Goal: Task Accomplishment & Management: Manage account settings

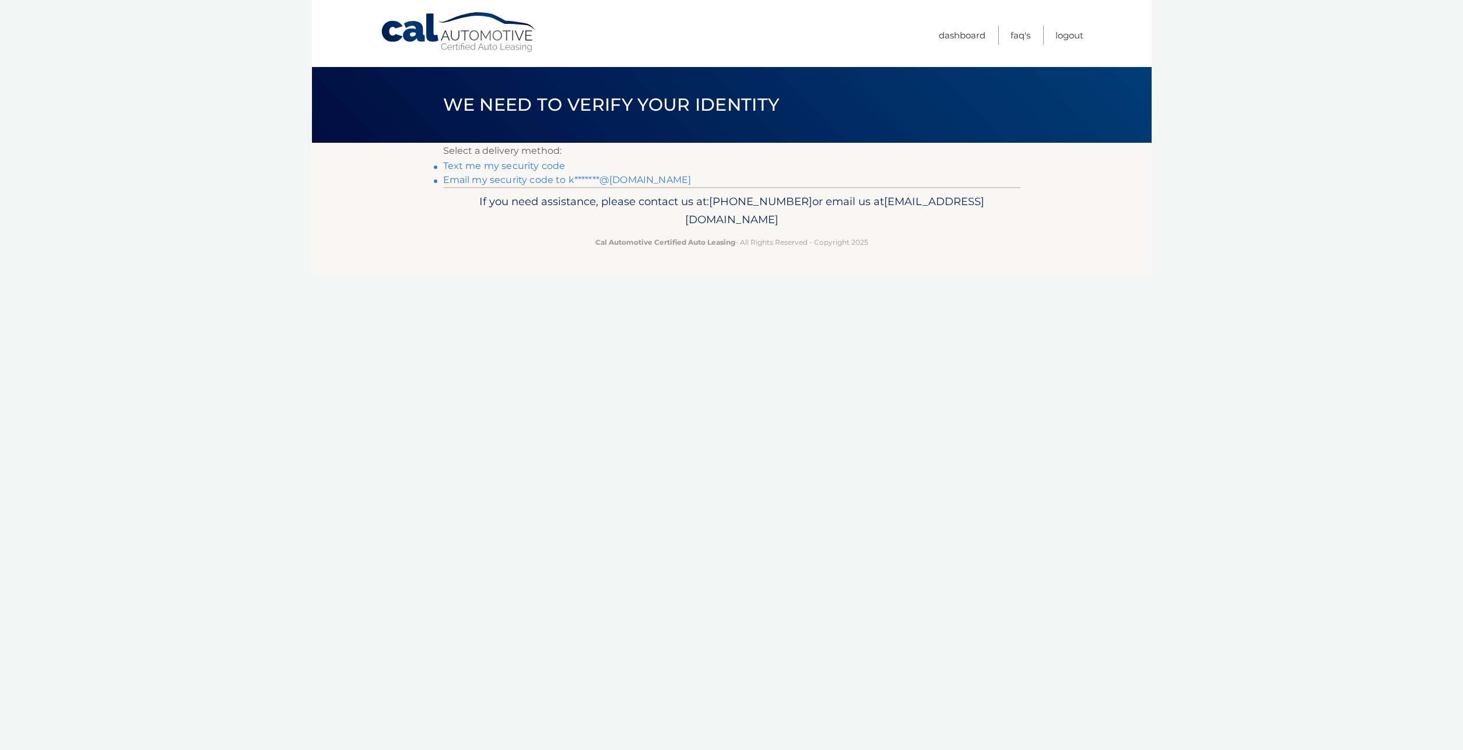
click at [543, 177] on link "Email my security code to k*******@gmail.com" at bounding box center [567, 179] width 248 height 11
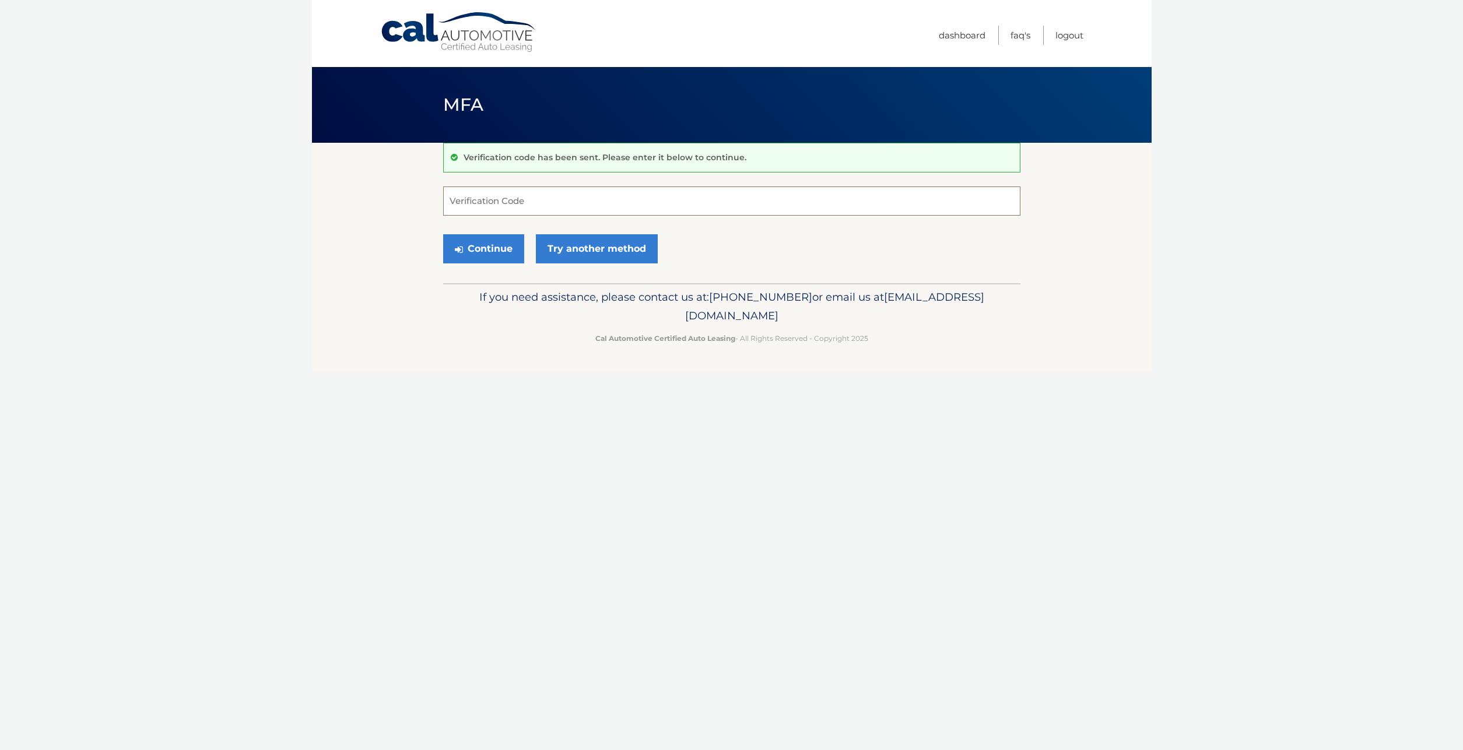
click at [491, 212] on input "Verification Code" at bounding box center [731, 201] width 577 height 29
paste input "580710"
type input "580710"
click at [477, 259] on button "Continue" at bounding box center [483, 248] width 81 height 29
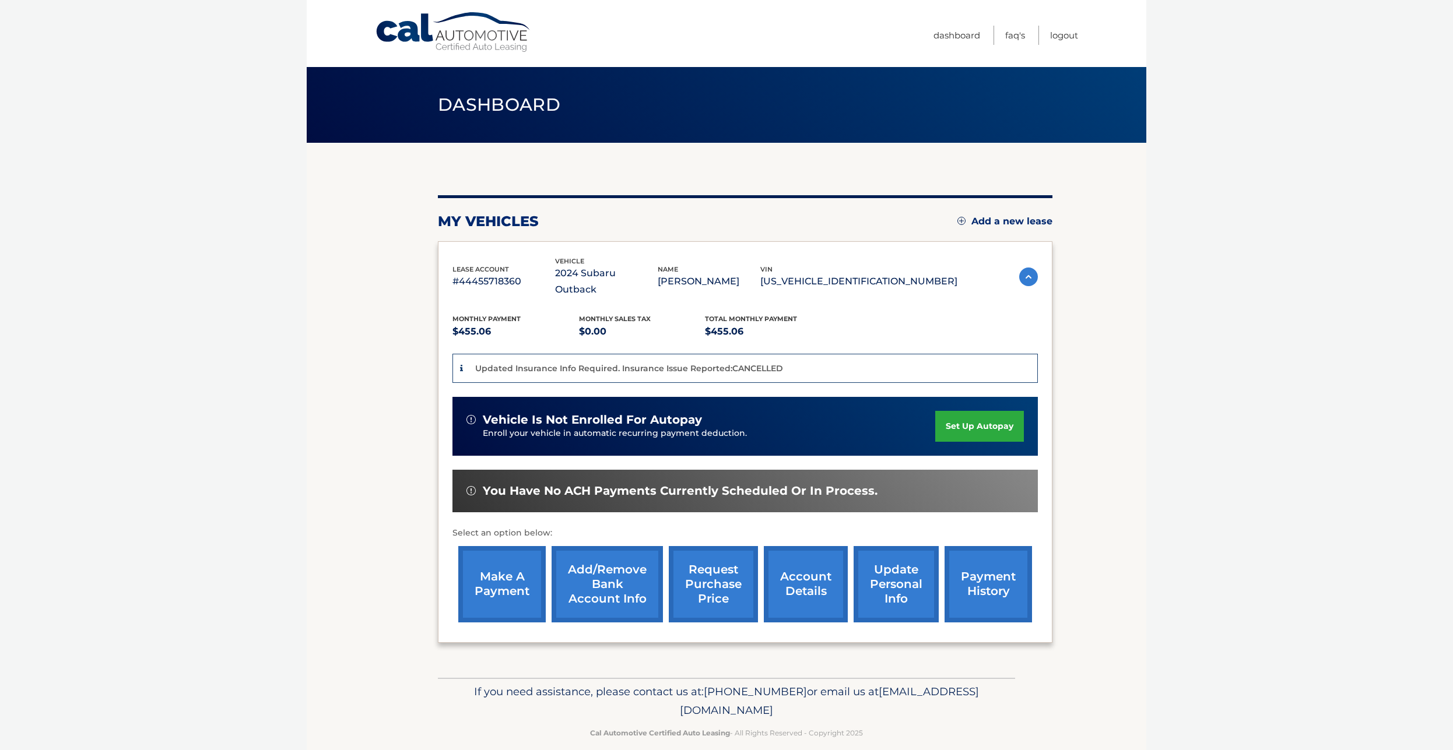
click at [944, 591] on link "payment history" at bounding box center [987, 584] width 87 height 76
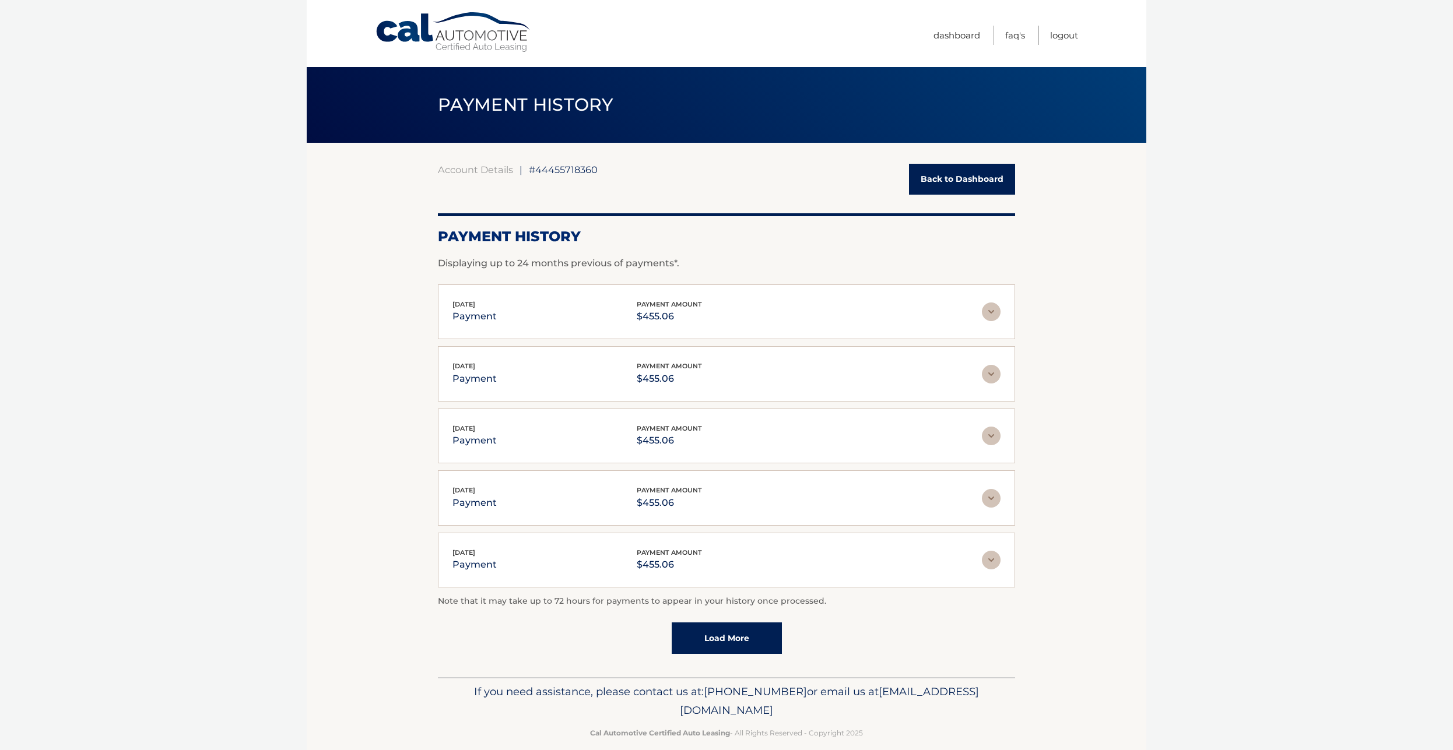
click at [929, 184] on link "Back to Dashboard" at bounding box center [962, 179] width 106 height 31
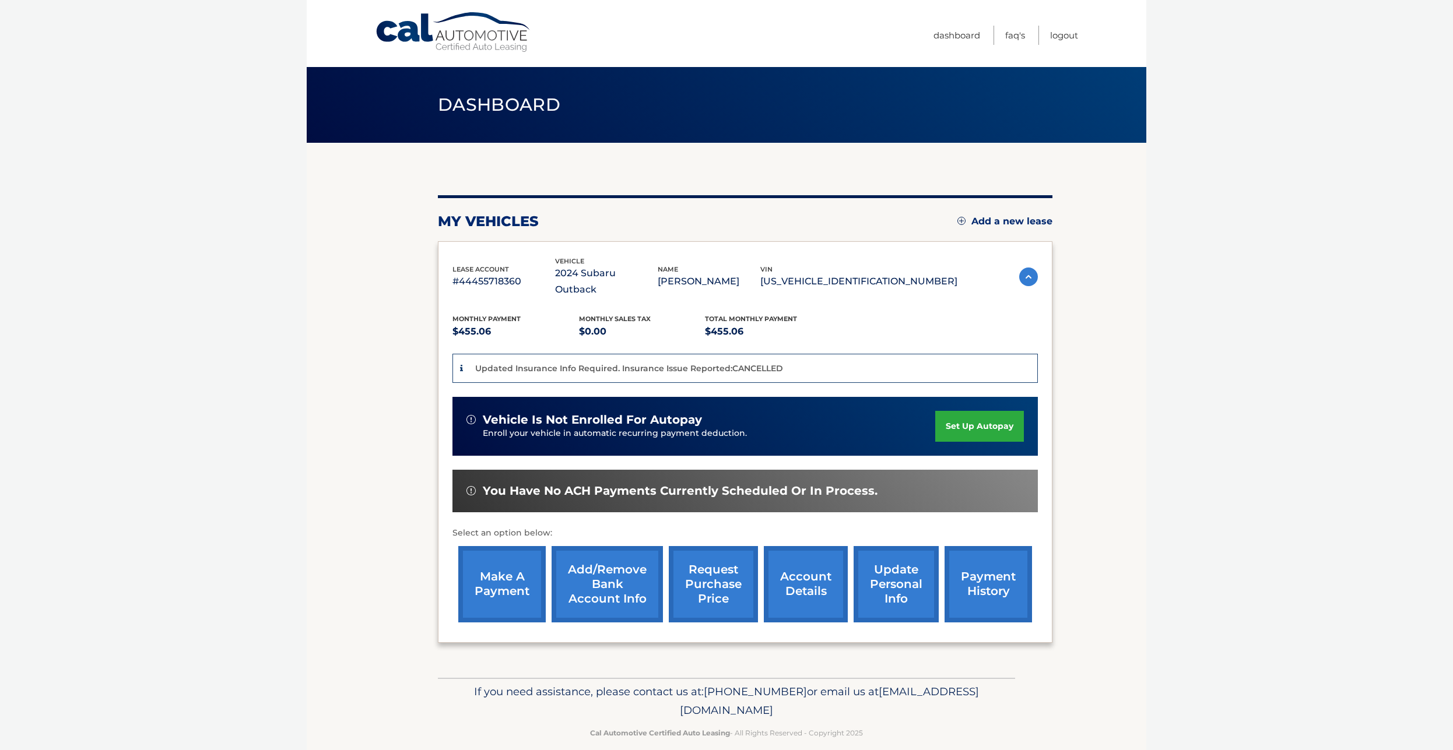
click at [781, 609] on link "account details" at bounding box center [806, 584] width 84 height 76
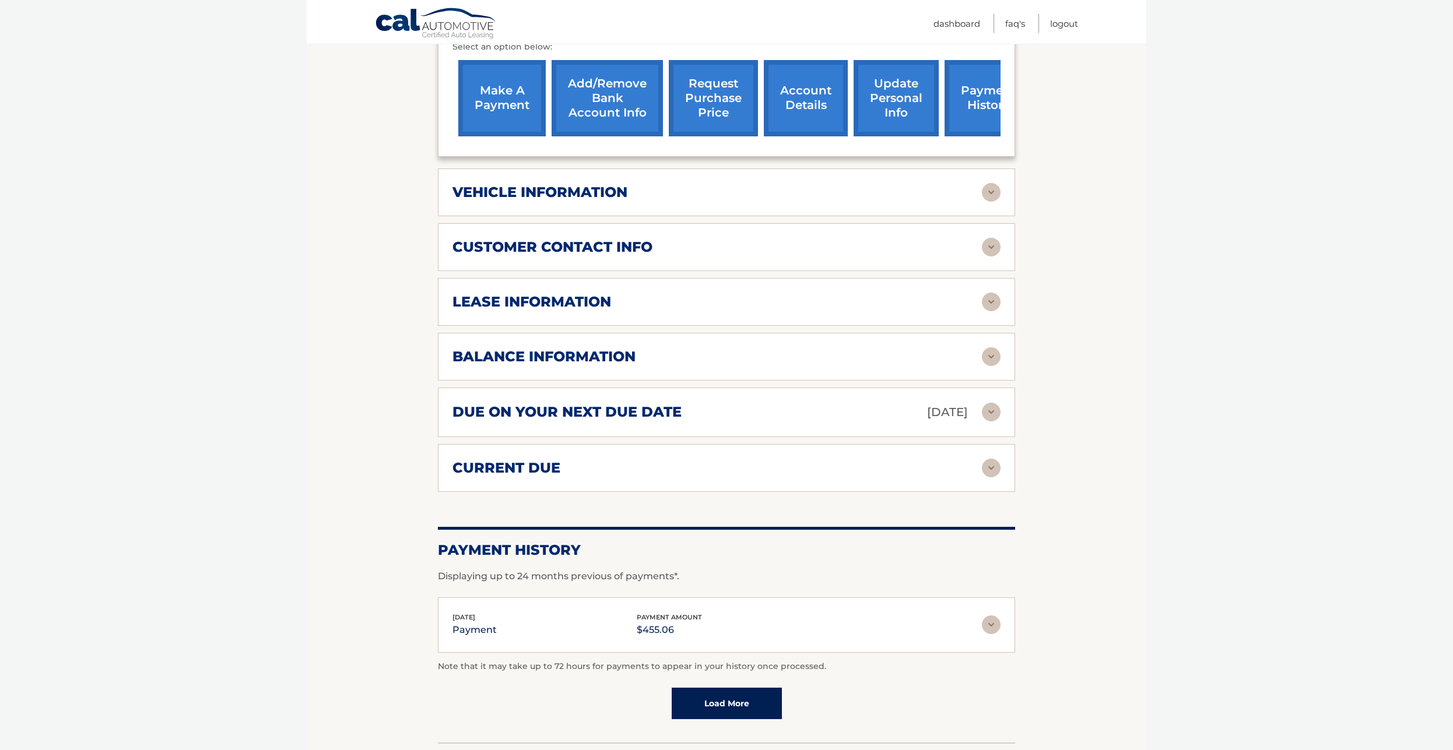
scroll to position [476, 0]
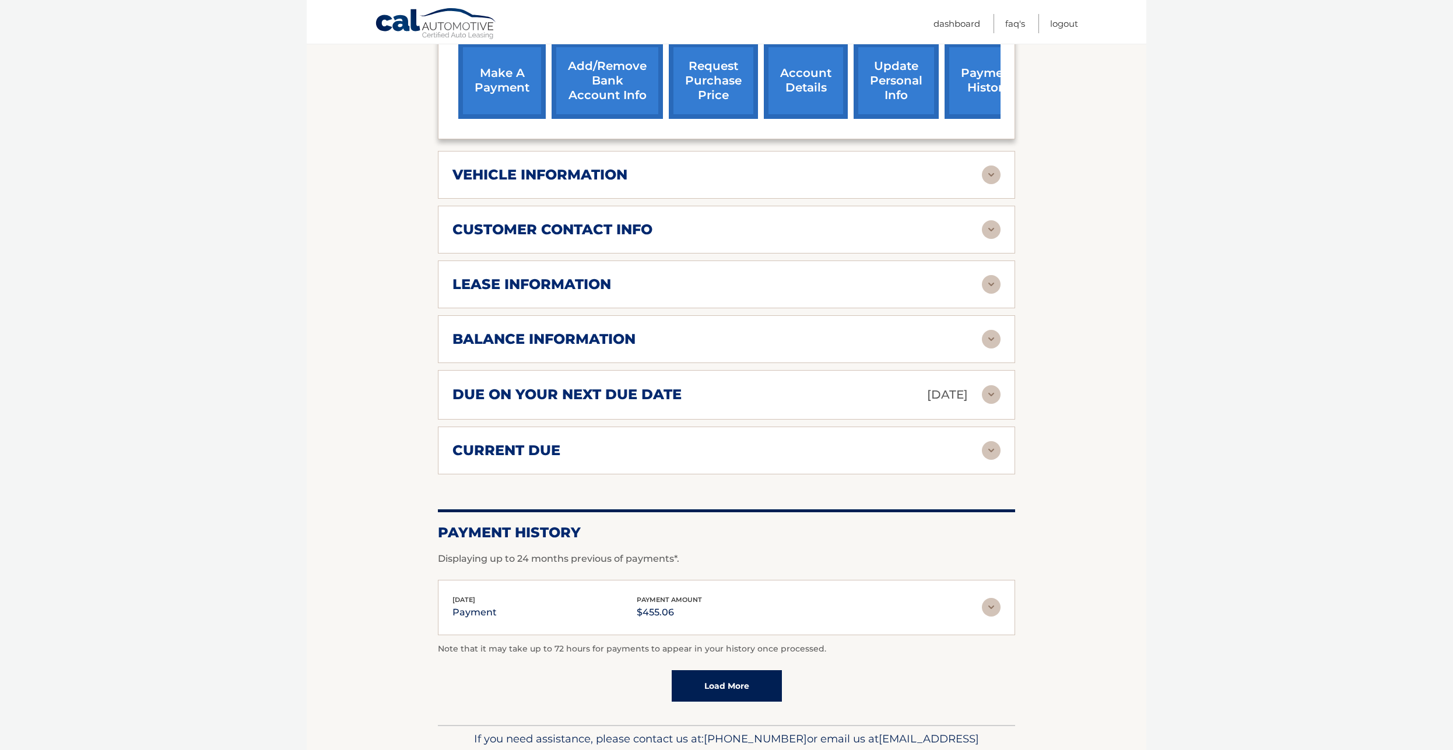
click at [991, 460] on img at bounding box center [991, 450] width 19 height 19
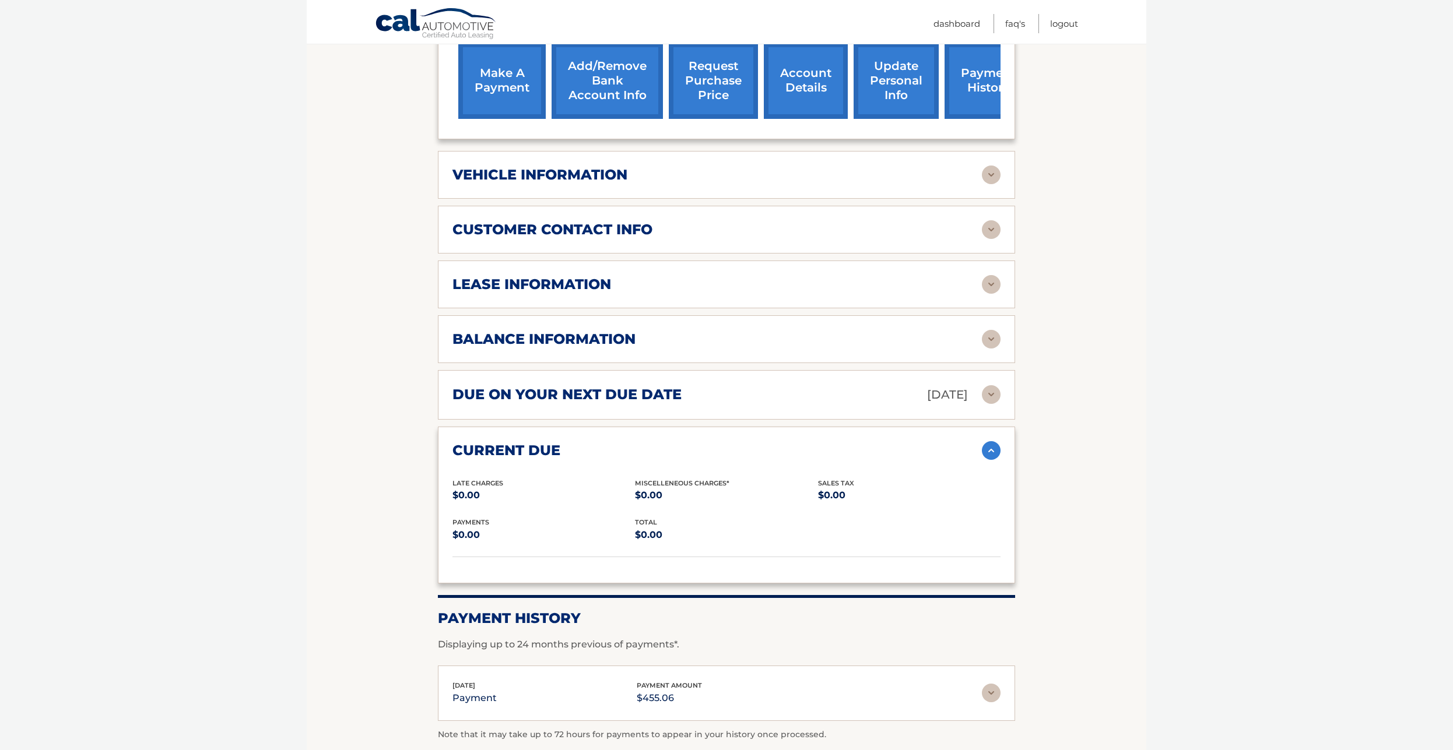
click at [990, 442] on div "current due Late Charges $0.00 Miscelleneous Charges* $0.00 Sales Tax $0.00 pay…" at bounding box center [726, 505] width 577 height 157
click at [990, 458] on img at bounding box center [991, 450] width 19 height 19
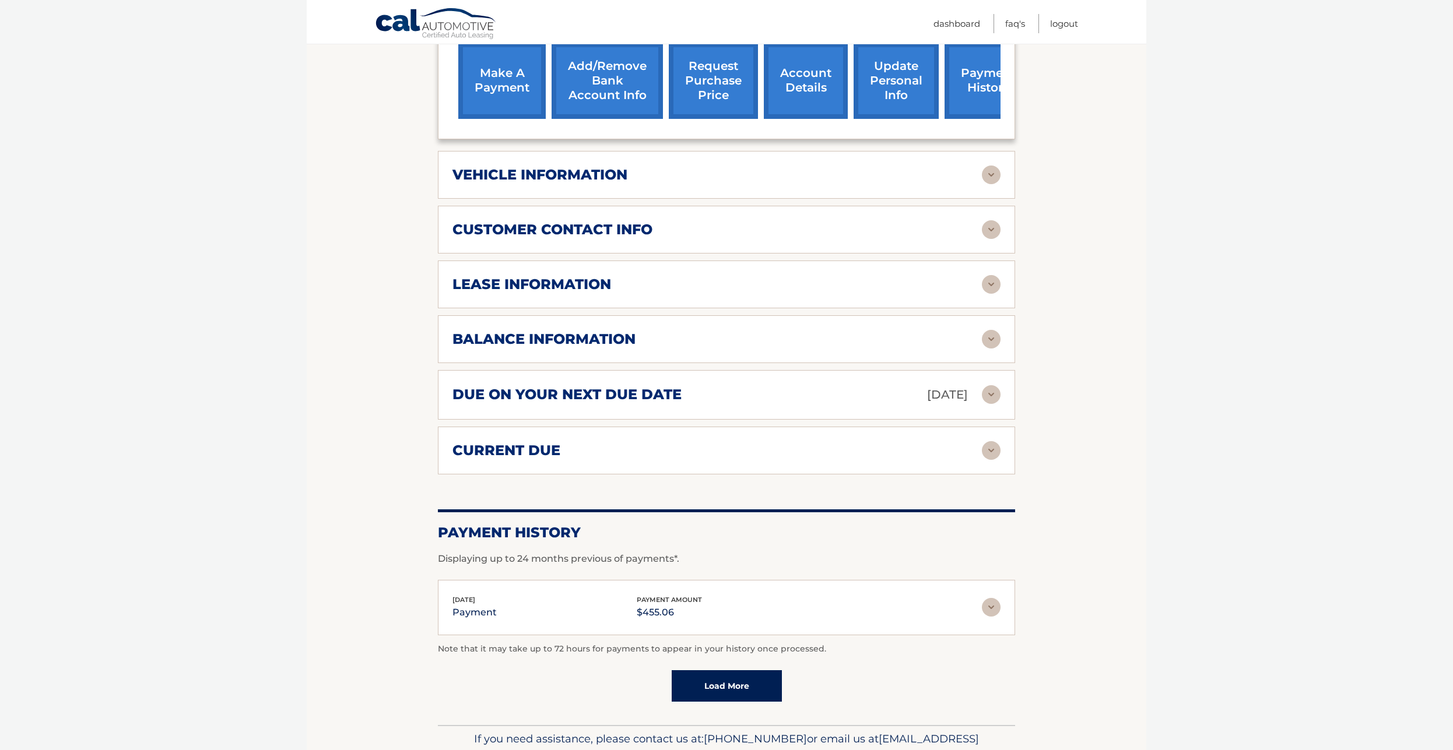
click at [988, 404] on img at bounding box center [991, 394] width 19 height 19
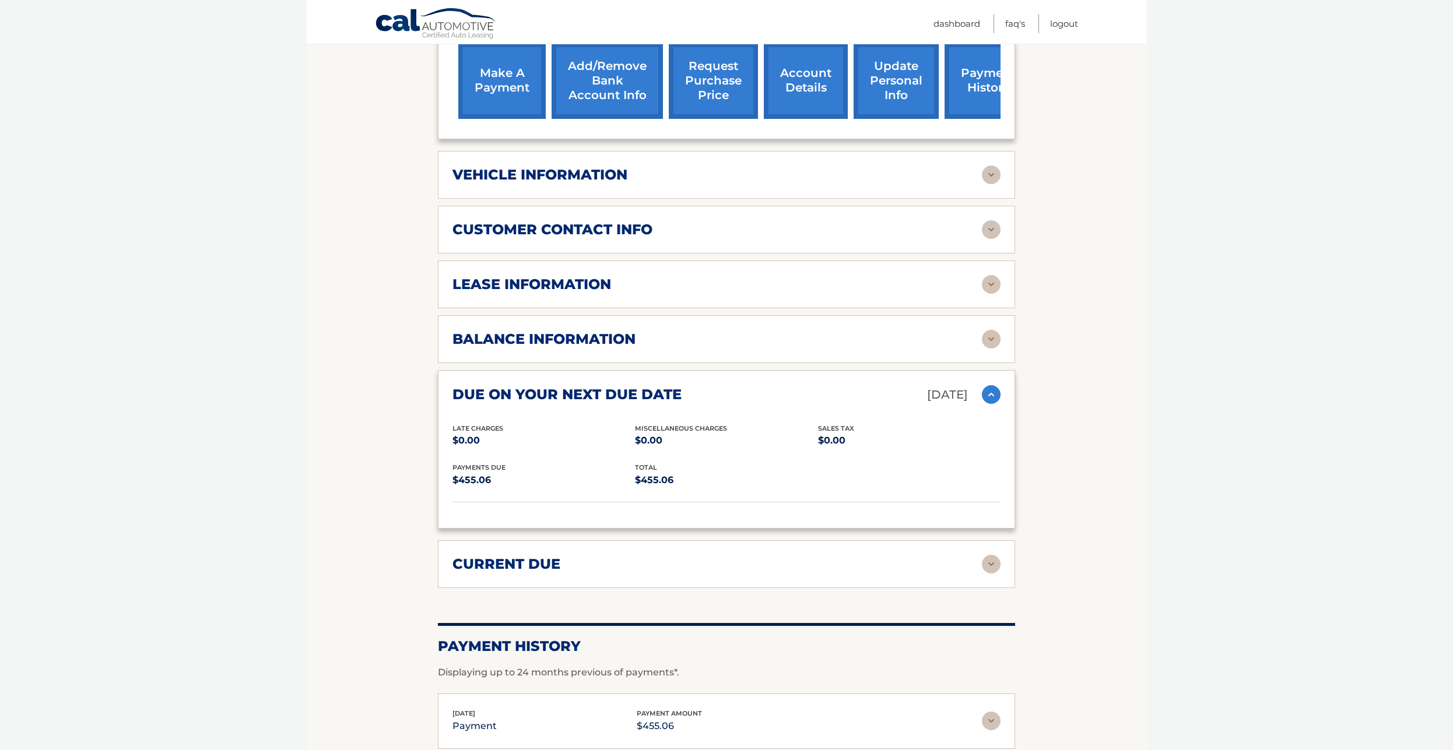
click at [988, 404] on img at bounding box center [991, 394] width 19 height 19
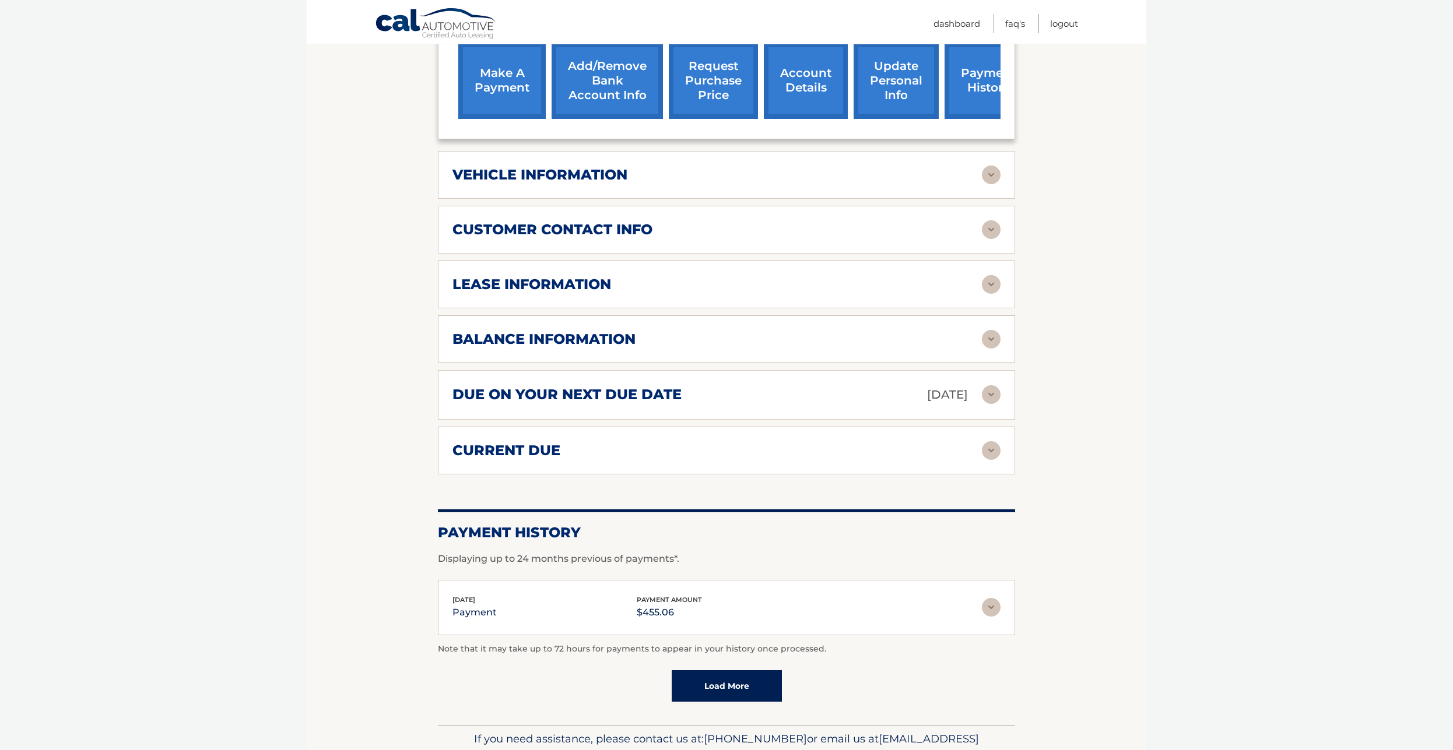
click at [986, 349] on img at bounding box center [991, 339] width 19 height 19
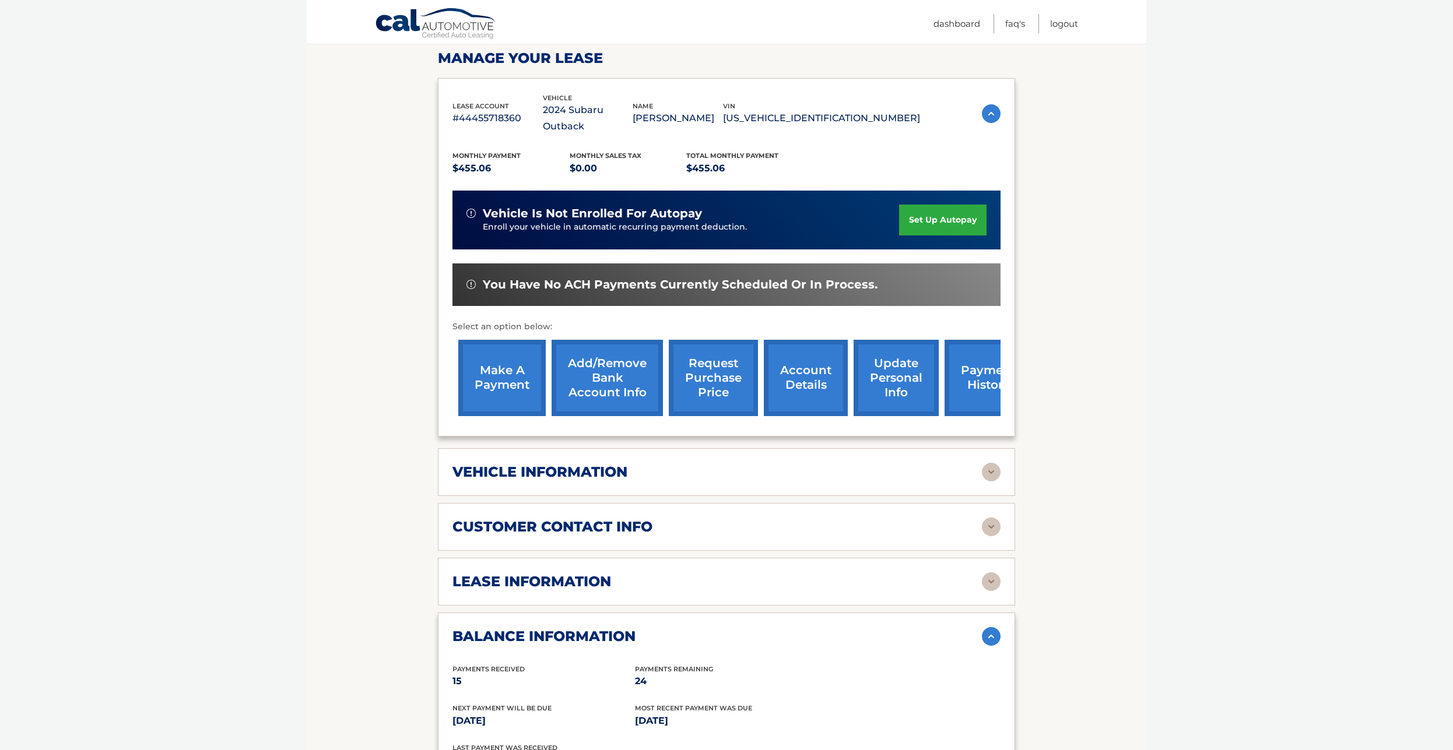
scroll to position [0, 0]
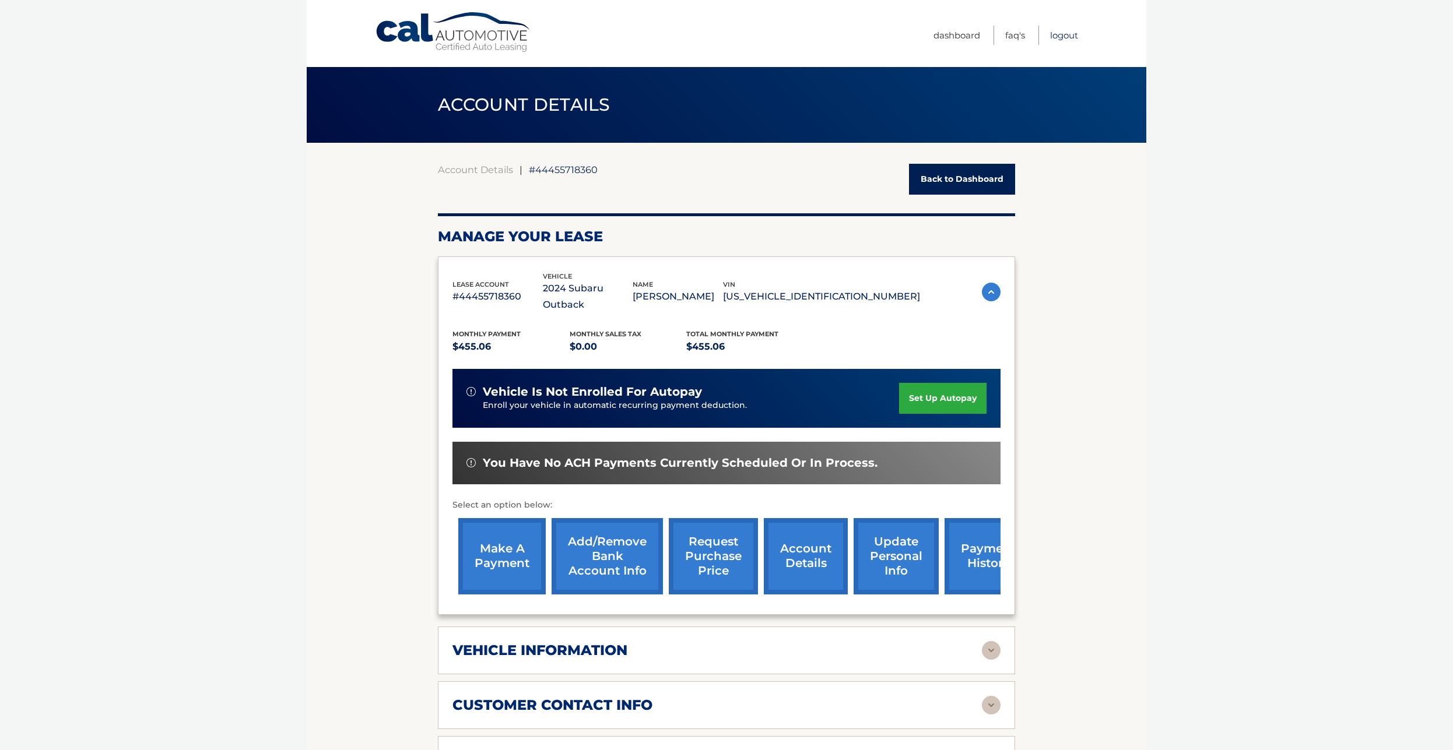
click at [1051, 39] on link "Logout" at bounding box center [1064, 35] width 28 height 19
